Goal: Task Accomplishment & Management: Manage account settings

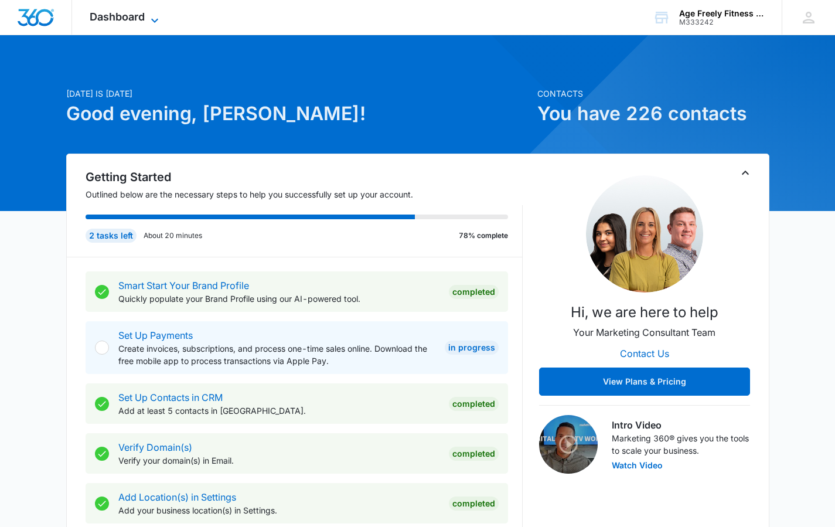
click at [155, 21] on icon at bounding box center [155, 20] width 14 height 14
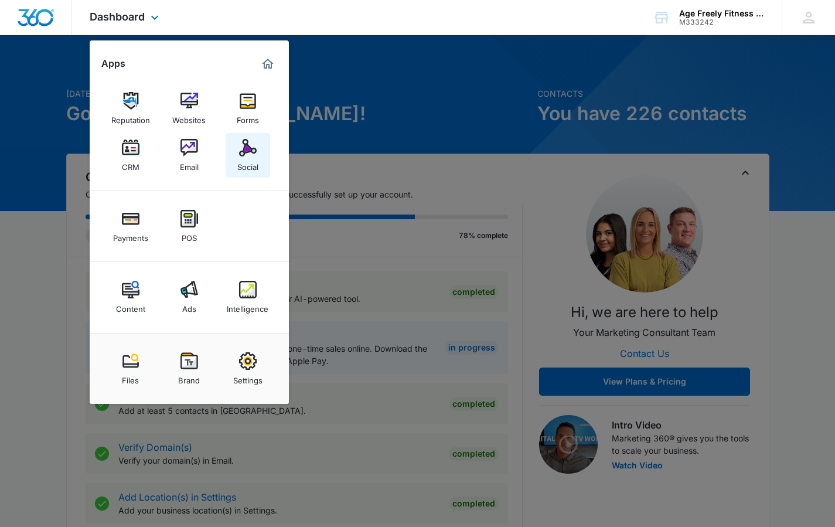
click at [242, 164] on div "Social" at bounding box center [247, 164] width 21 height 15
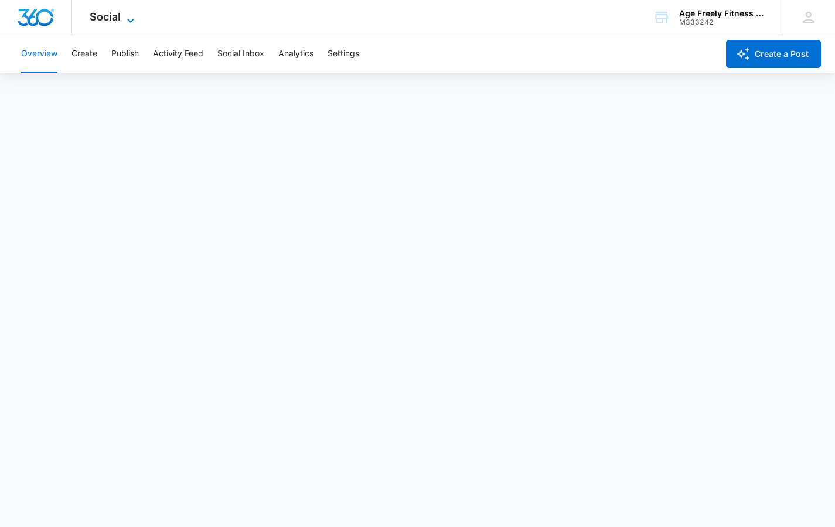
click at [129, 19] on icon at bounding box center [131, 20] width 14 height 14
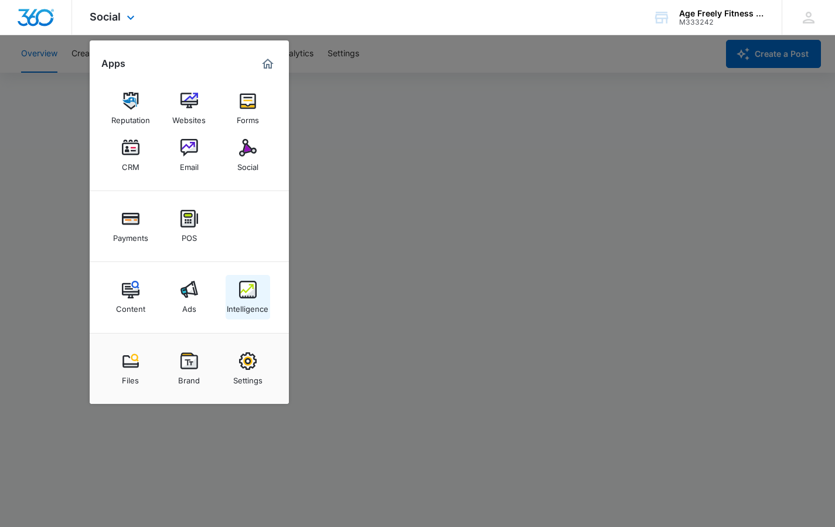
click at [246, 293] on img at bounding box center [248, 290] width 18 height 18
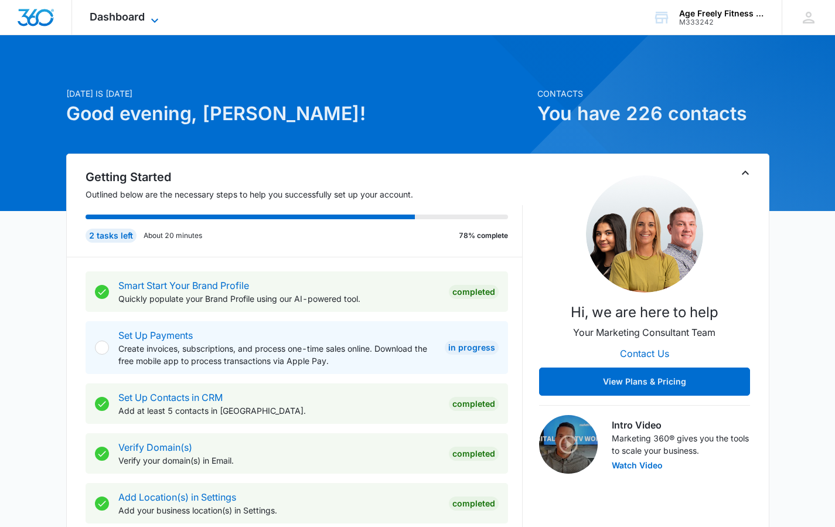
click at [121, 13] on span "Dashboard" at bounding box center [117, 17] width 55 height 12
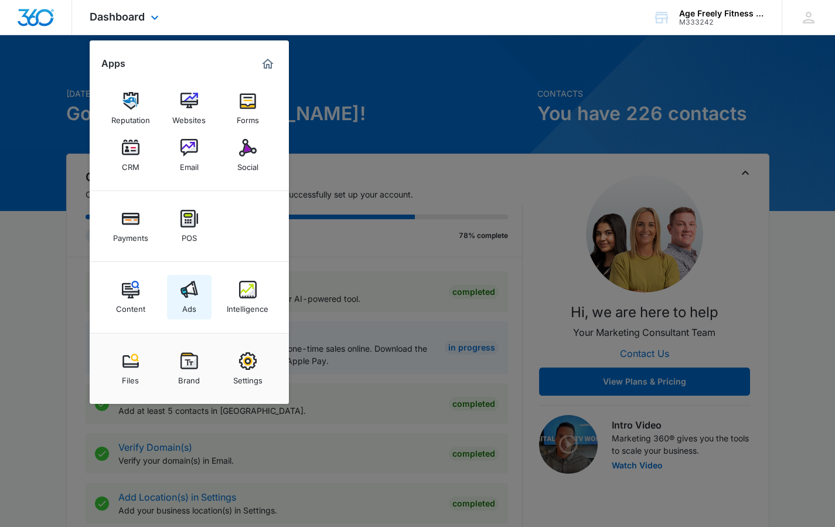
click at [195, 299] on div "Ads" at bounding box center [189, 305] width 14 height 15
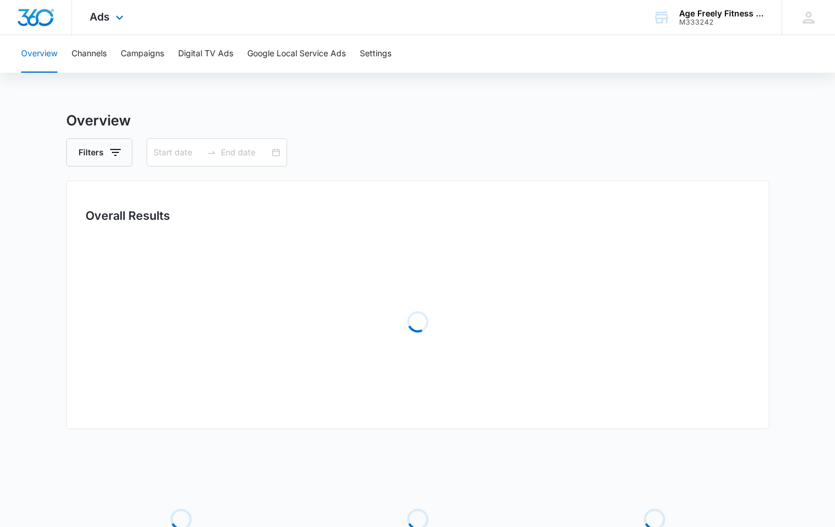
type input "[DATE]"
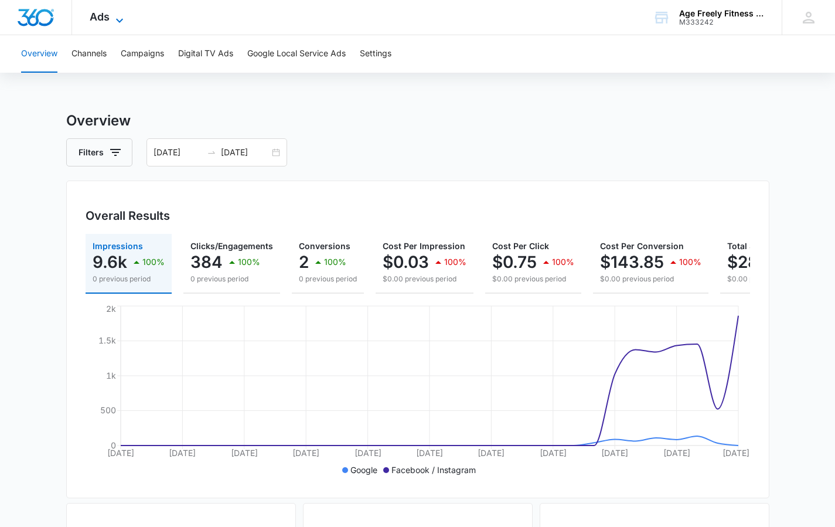
click at [118, 17] on icon at bounding box center [120, 20] width 14 height 14
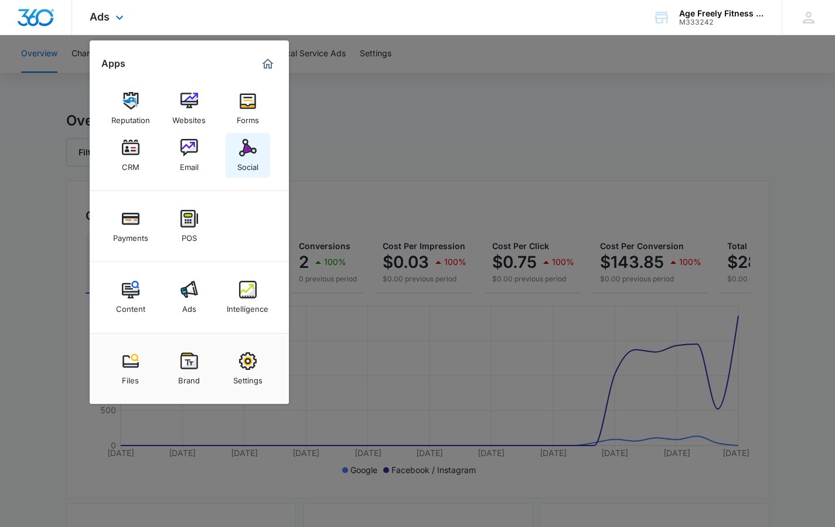
click at [235, 158] on link "Social" at bounding box center [248, 155] width 45 height 45
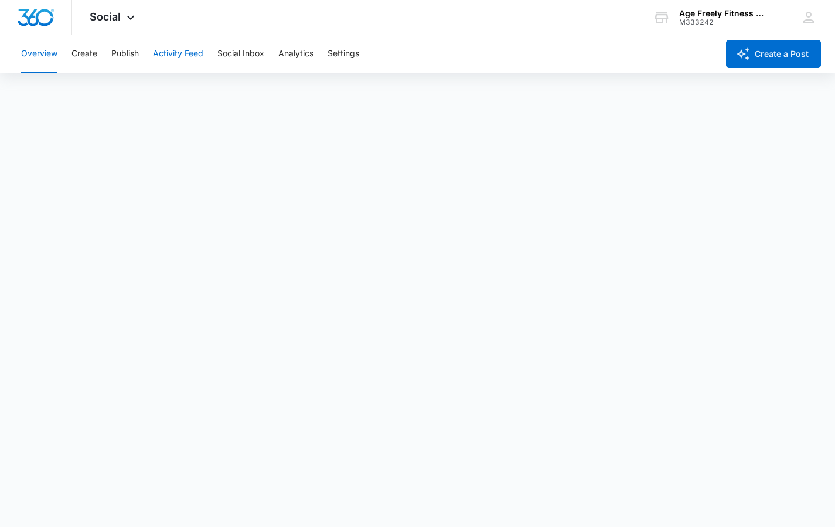
click at [189, 52] on button "Activity Feed" at bounding box center [178, 54] width 50 height 38
click at [123, 54] on button "Publish" at bounding box center [125, 54] width 28 height 38
click at [100, 87] on button "Schedules" at bounding box center [90, 89] width 40 height 33
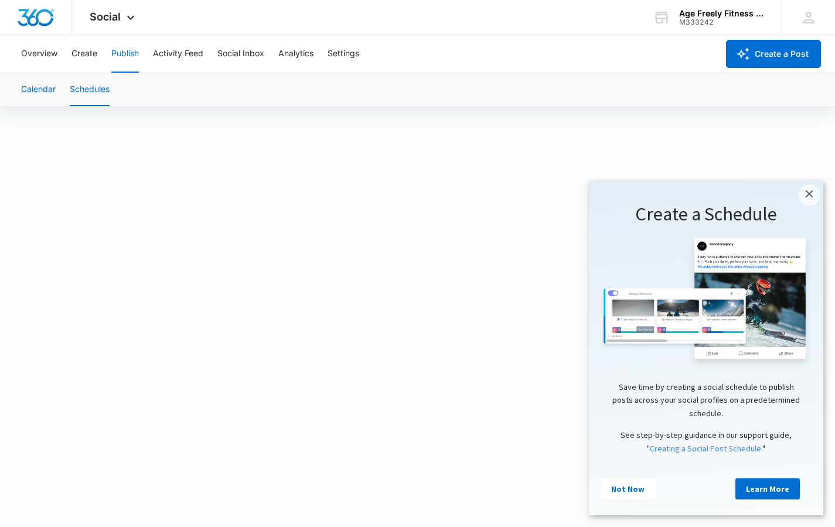
click at [37, 86] on button "Calendar" at bounding box center [38, 89] width 35 height 33
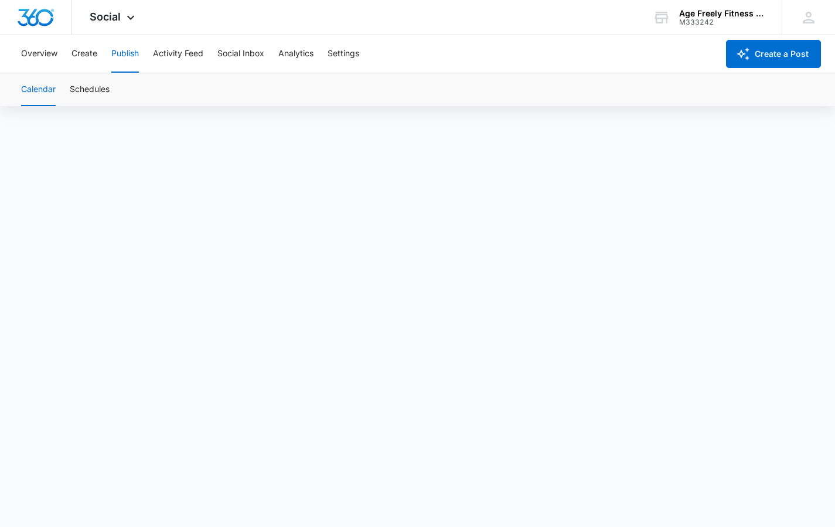
scroll to position [8, 0]
click at [125, 22] on icon at bounding box center [131, 20] width 14 height 14
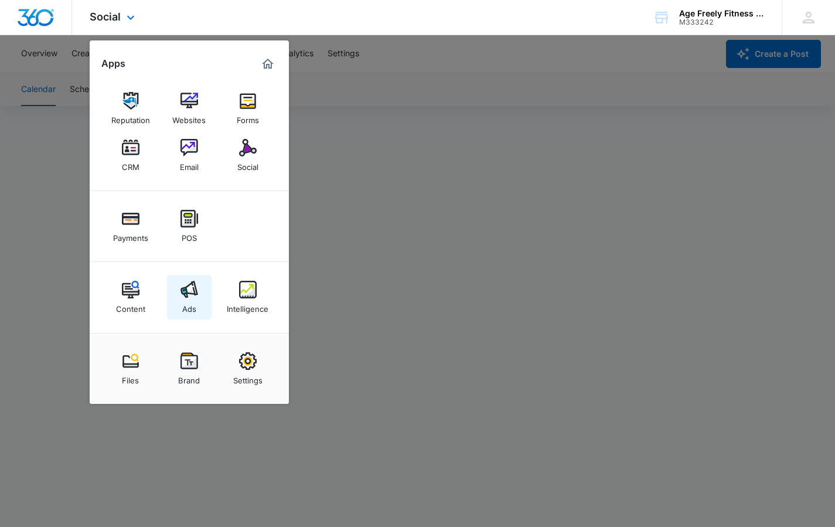
click at [188, 297] on img at bounding box center [190, 290] width 18 height 18
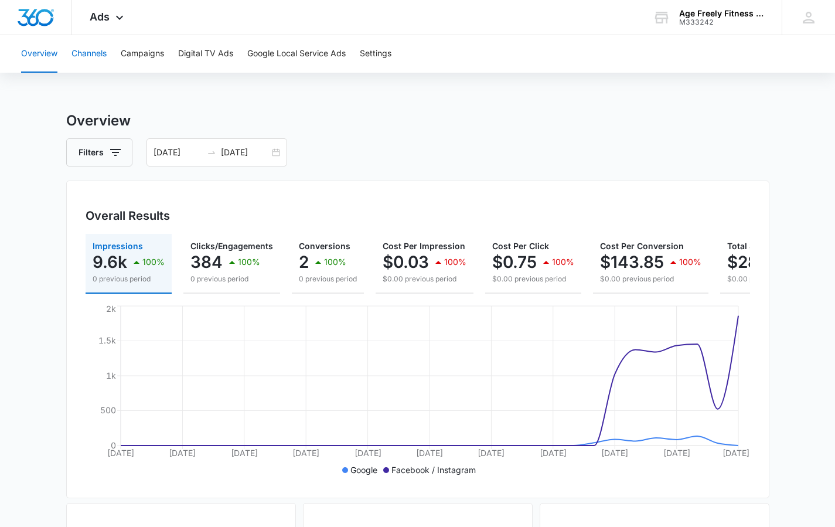
click at [97, 59] on button "Channels" at bounding box center [89, 54] width 35 height 38
click at [154, 47] on button "Campaigns" at bounding box center [142, 54] width 43 height 38
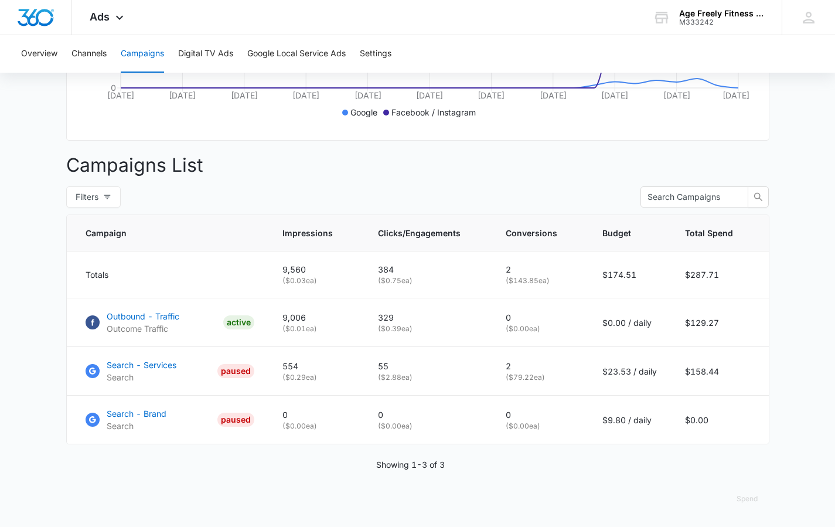
scroll to position [366, 0]
click at [157, 315] on p "Outbound - Traffic" at bounding box center [143, 316] width 73 height 12
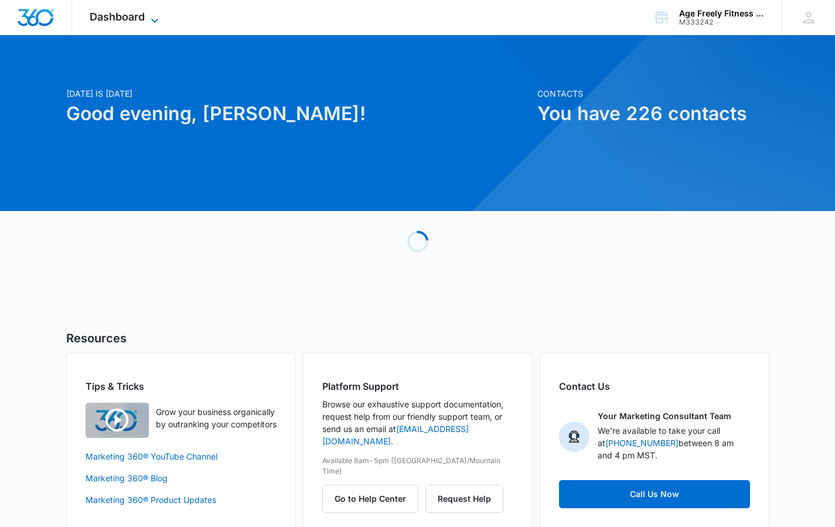
click at [153, 16] on icon at bounding box center [155, 20] width 14 height 14
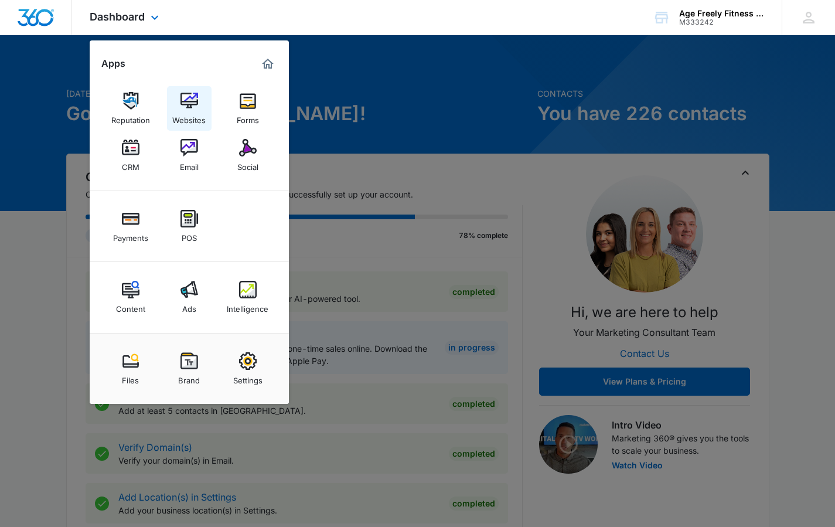
click at [191, 103] on img at bounding box center [190, 101] width 18 height 18
